Goal: Navigation & Orientation: Find specific page/section

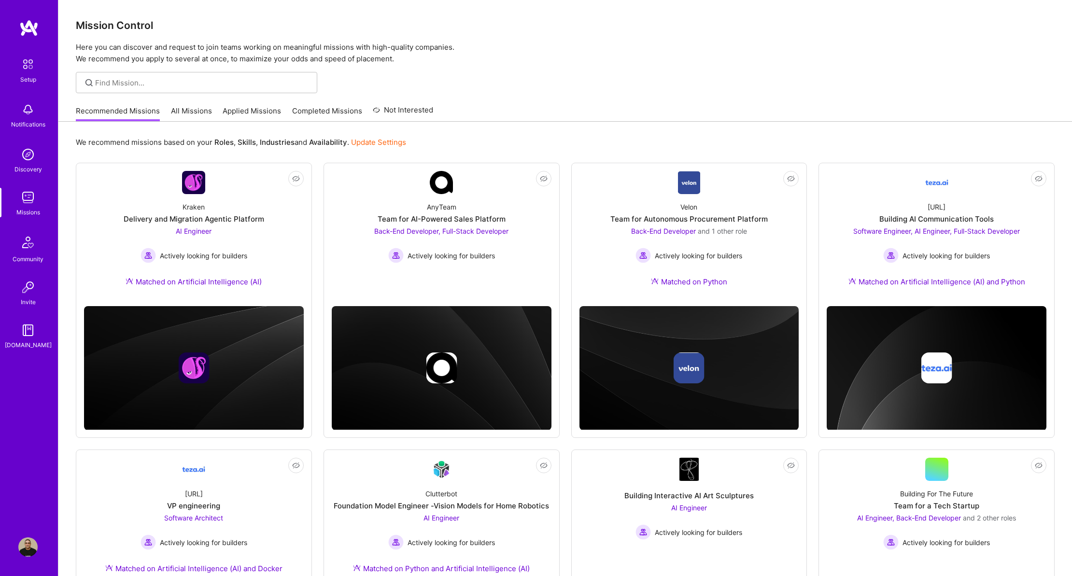
click at [26, 120] on div "Notifications" at bounding box center [28, 124] width 34 height 10
click at [28, 200] on img at bounding box center [27, 197] width 19 height 19
click at [33, 250] on img at bounding box center [27, 242] width 23 height 23
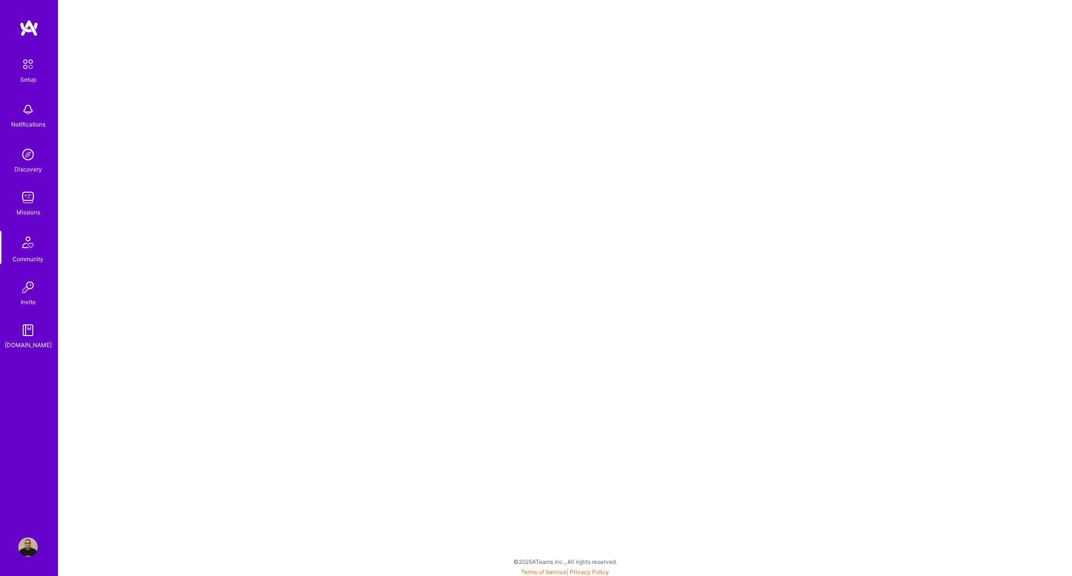
click at [31, 197] on img at bounding box center [27, 197] width 19 height 19
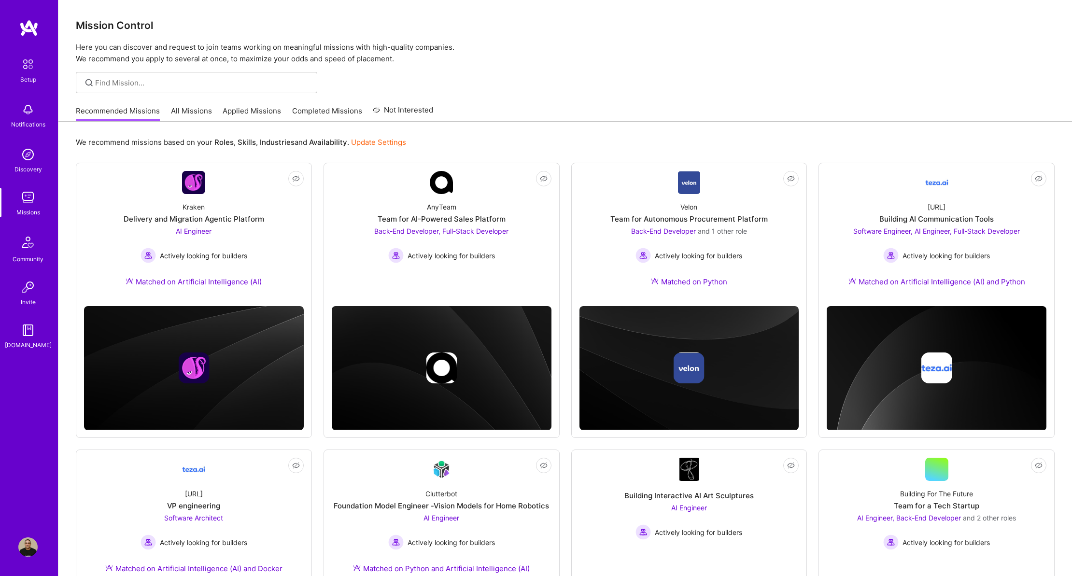
click at [30, 155] on img at bounding box center [27, 154] width 19 height 19
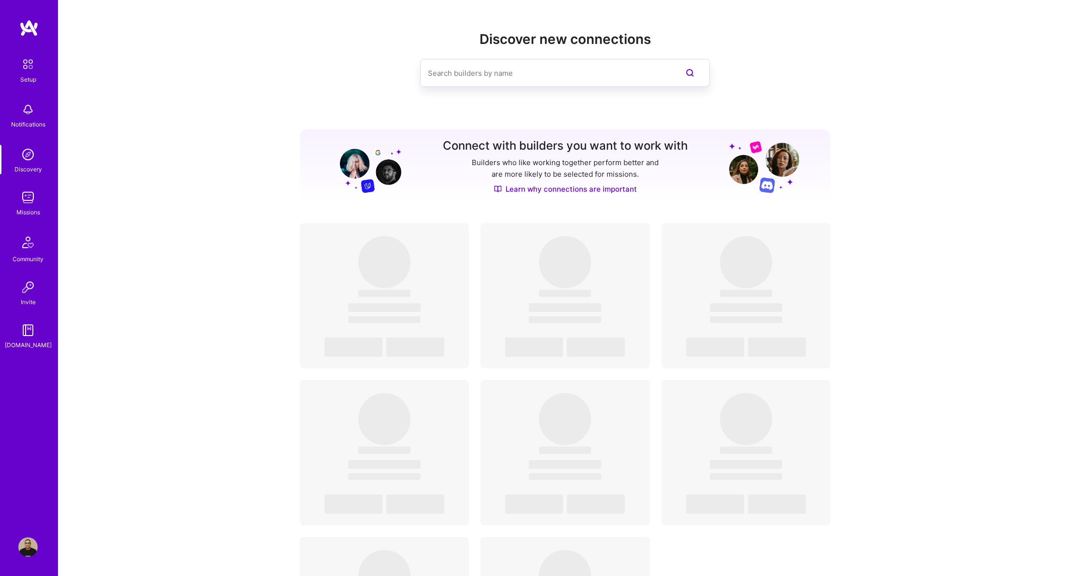
click at [31, 192] on img at bounding box center [27, 197] width 19 height 19
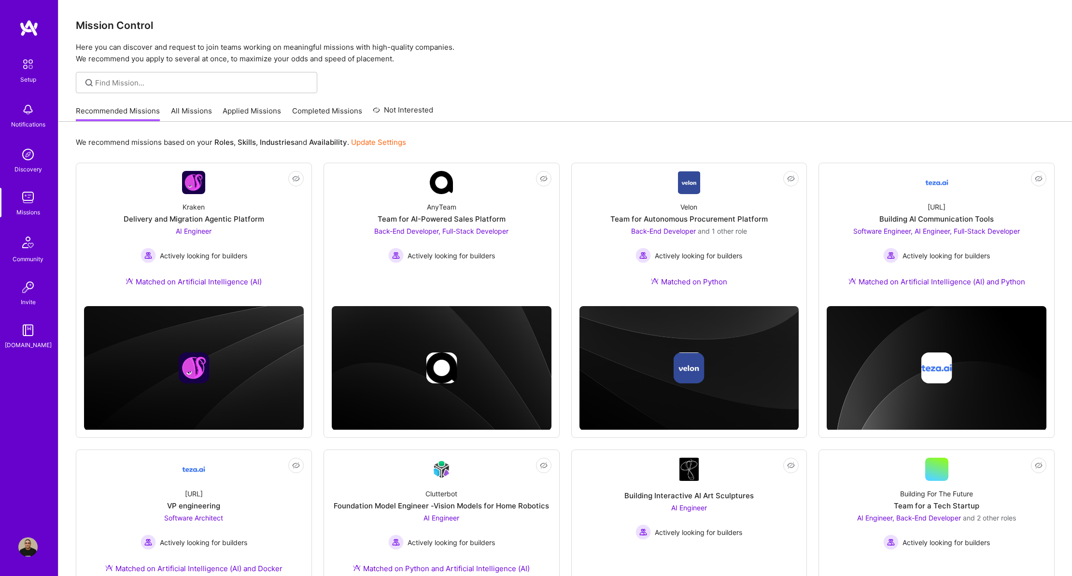
click at [36, 166] on div "Discovery" at bounding box center [28, 169] width 28 height 10
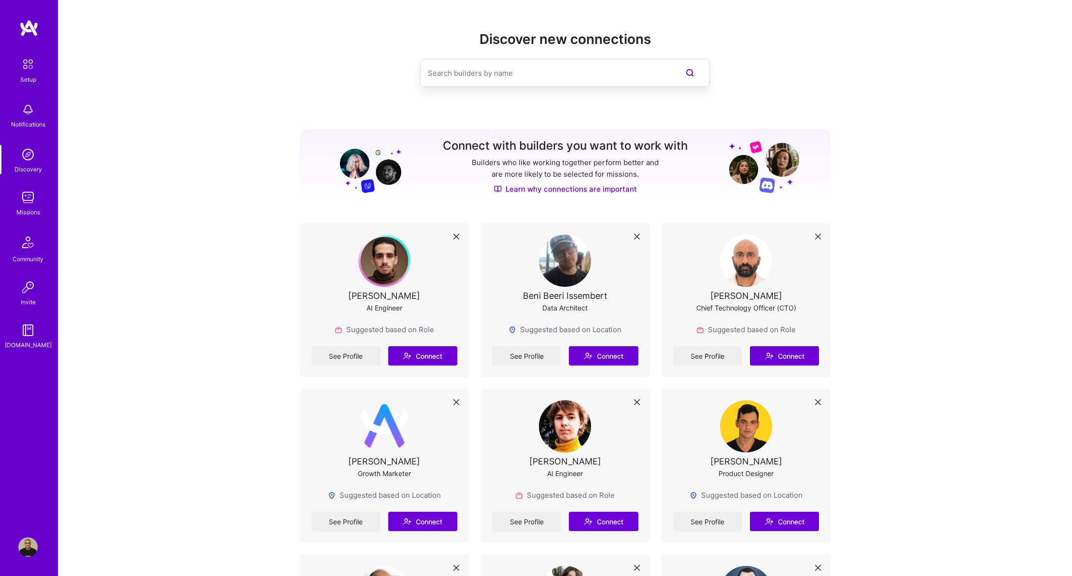
click at [505, 71] on input at bounding box center [546, 73] width 236 height 25
type input "צ"
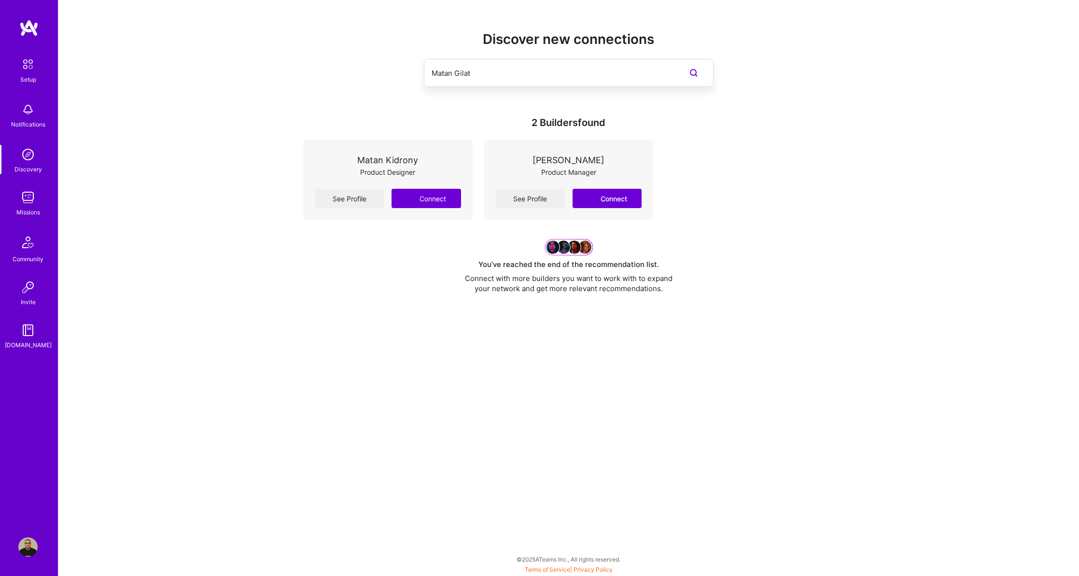
type input "Matan Gilat"
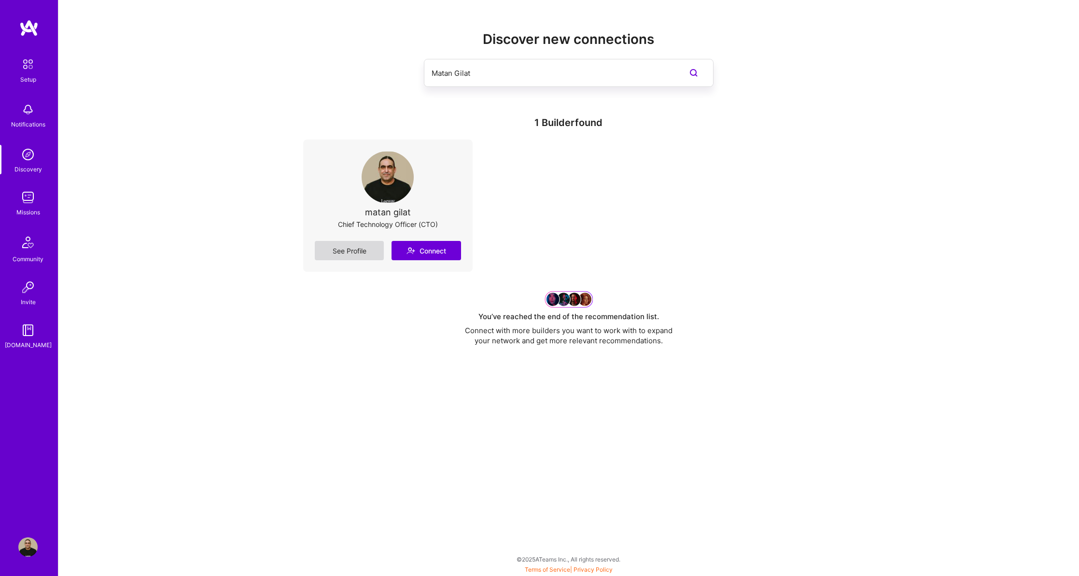
click at [355, 251] on link "See Profile" at bounding box center [349, 250] width 69 height 19
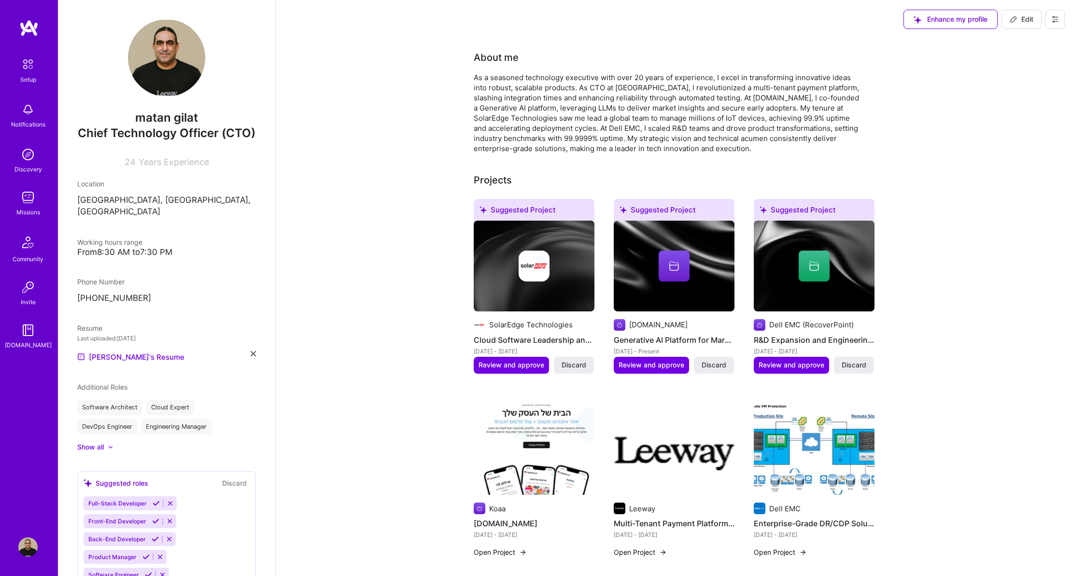
click at [38, 200] on link "Missions" at bounding box center [28, 202] width 60 height 29
